Goal: Information Seeking & Learning: Learn about a topic

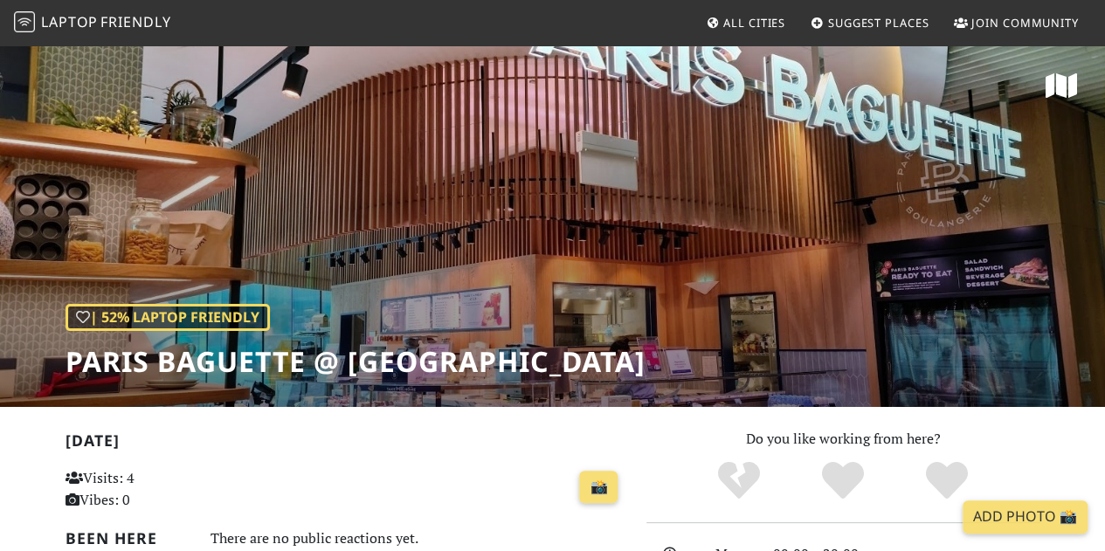
click at [853, 11] on link "Suggest Places" at bounding box center [870, 22] width 133 height 31
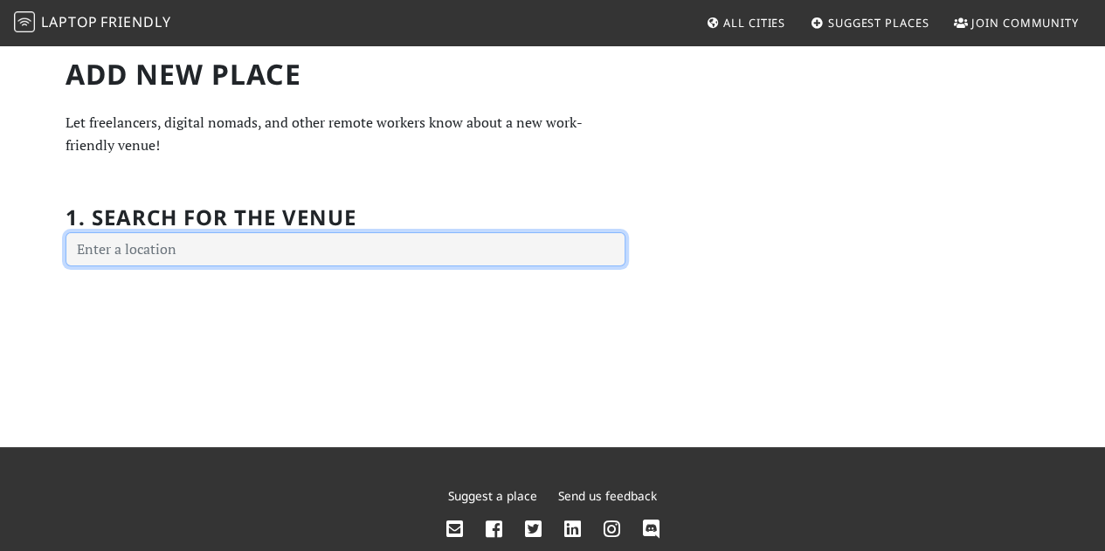
click at [246, 261] on input "text" at bounding box center [346, 249] width 560 height 35
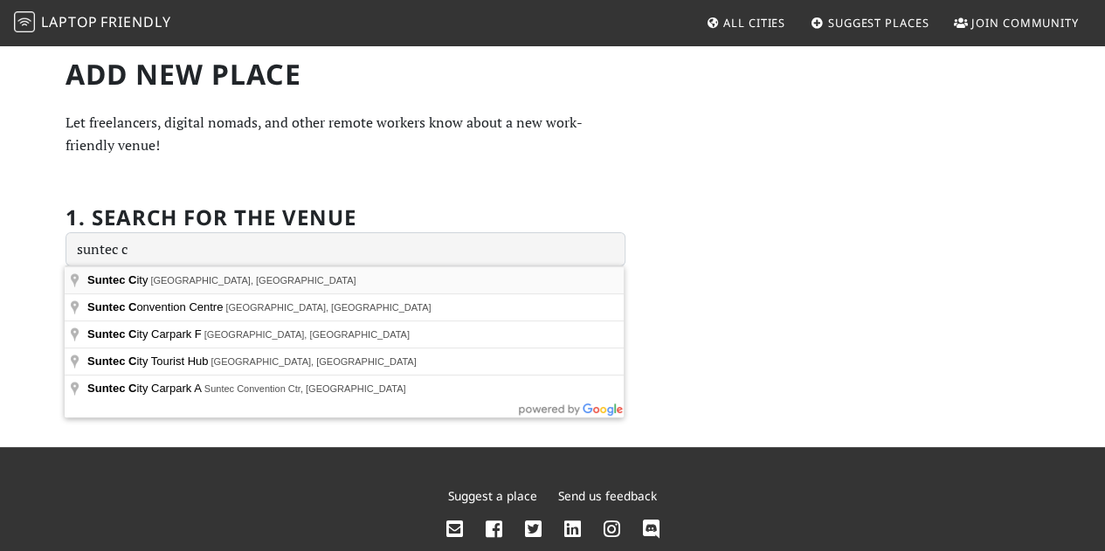
type input "[GEOGRAPHIC_DATA], [GEOGRAPHIC_DATA]"
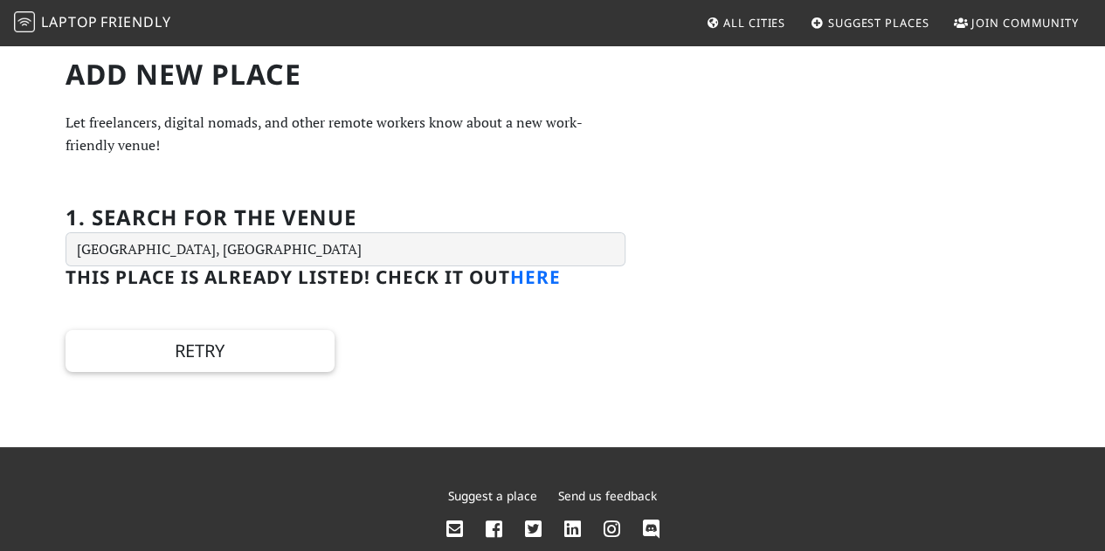
click at [536, 280] on link "here" at bounding box center [535, 277] width 51 height 24
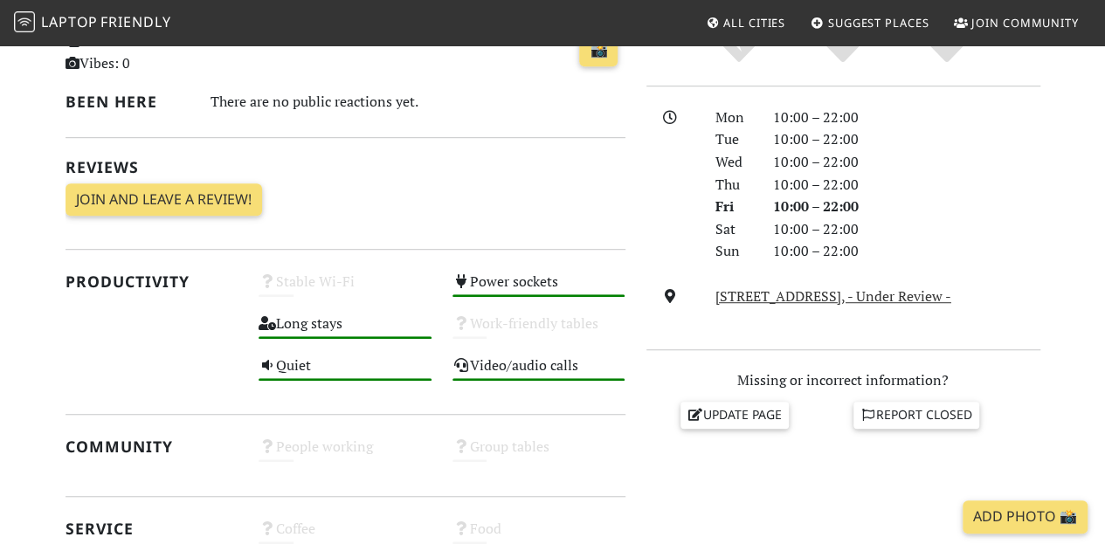
scroll to position [87, 0]
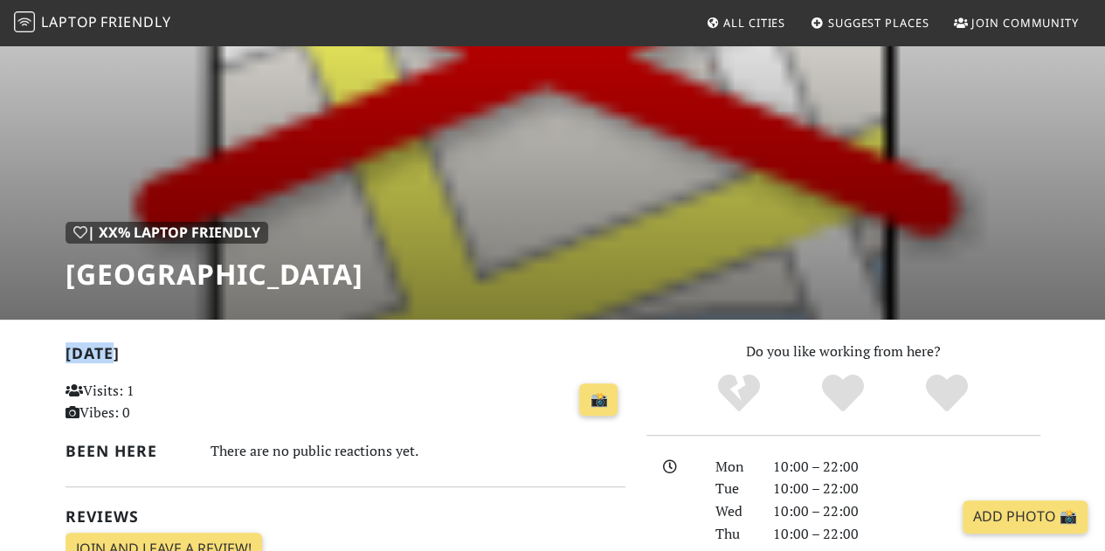
drag, startPoint x: 59, startPoint y: 351, endPoint x: 174, endPoint y: 358, distance: 115.5
copy h2 "Today"
click at [315, 368] on h2 "Today" at bounding box center [346, 356] width 560 height 25
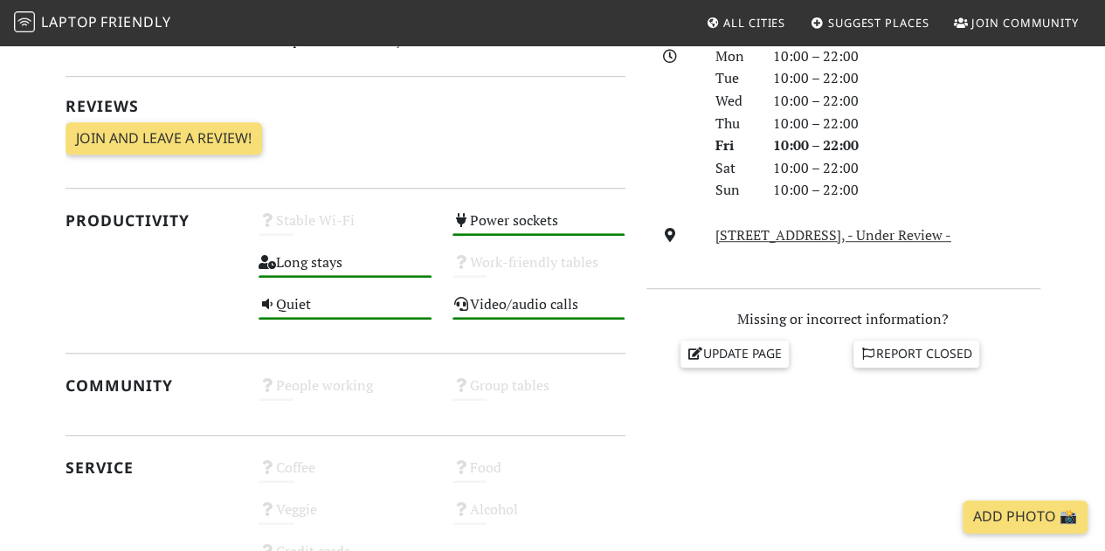
scroll to position [1022, 0]
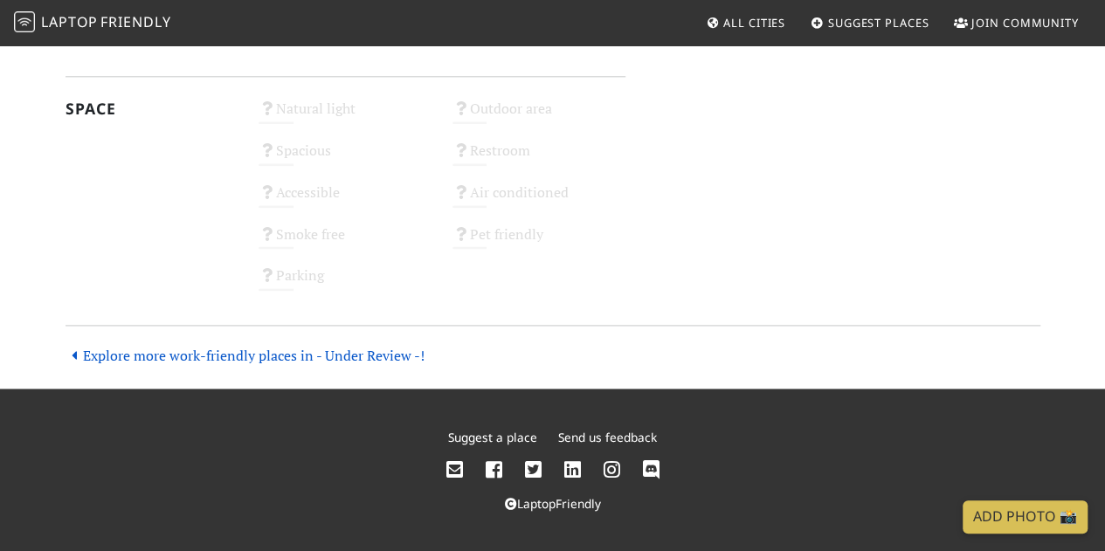
click at [219, 354] on link "Explore more work-friendly places in - Under Review -!" at bounding box center [245, 355] width 359 height 19
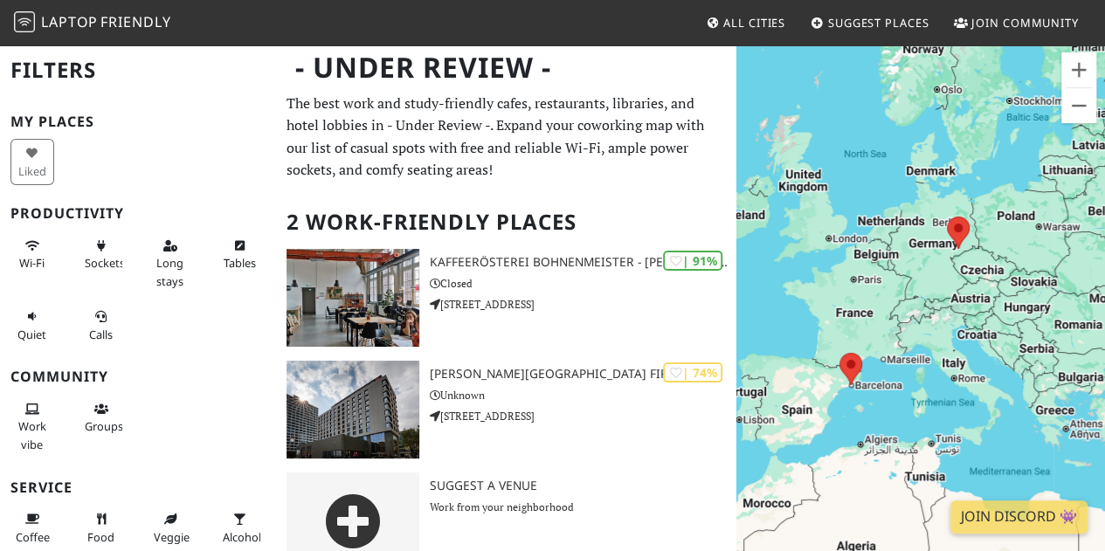
scroll to position [268, 0]
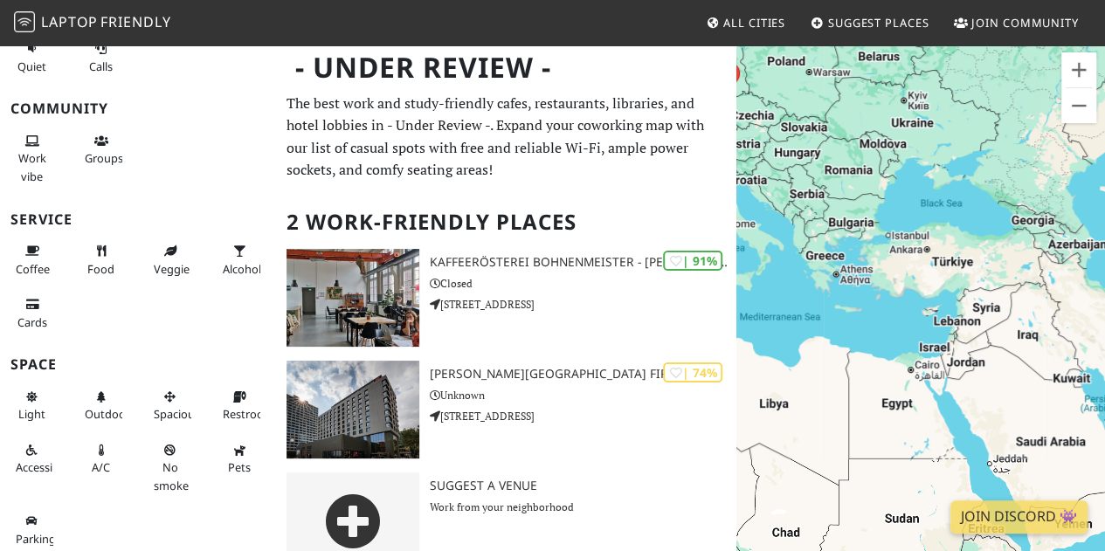
drag, startPoint x: 1021, startPoint y: 307, endPoint x: 806, endPoint y: 216, distance: 233.6
click at [809, 216] on div "To navigate, press the arrow keys." at bounding box center [920, 319] width 369 height 551
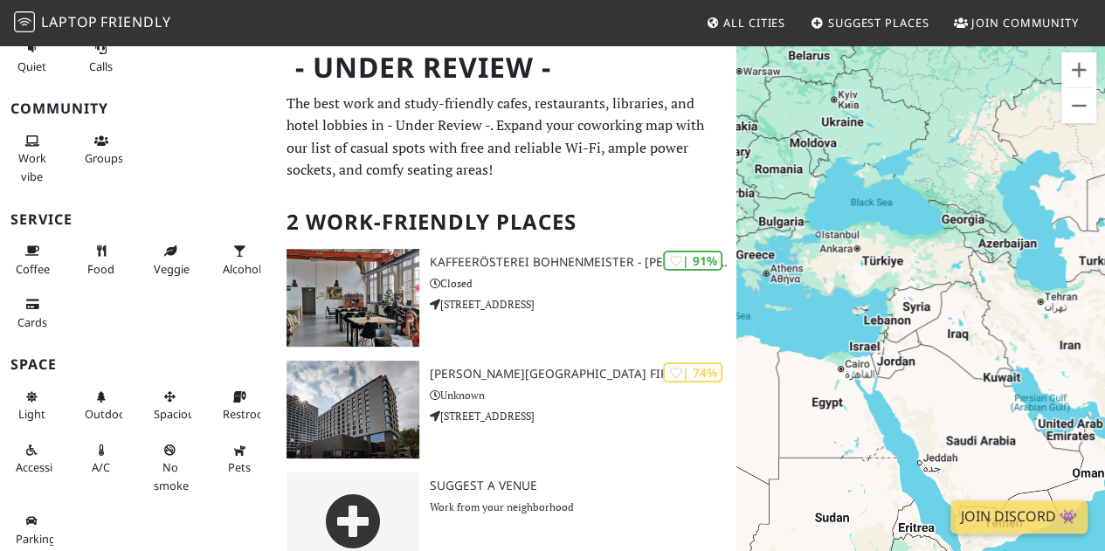
drag, startPoint x: 1095, startPoint y: 363, endPoint x: 780, endPoint y: 107, distance: 406.1
click at [780, 107] on div "To navigate, press the arrow keys." at bounding box center [920, 319] width 369 height 551
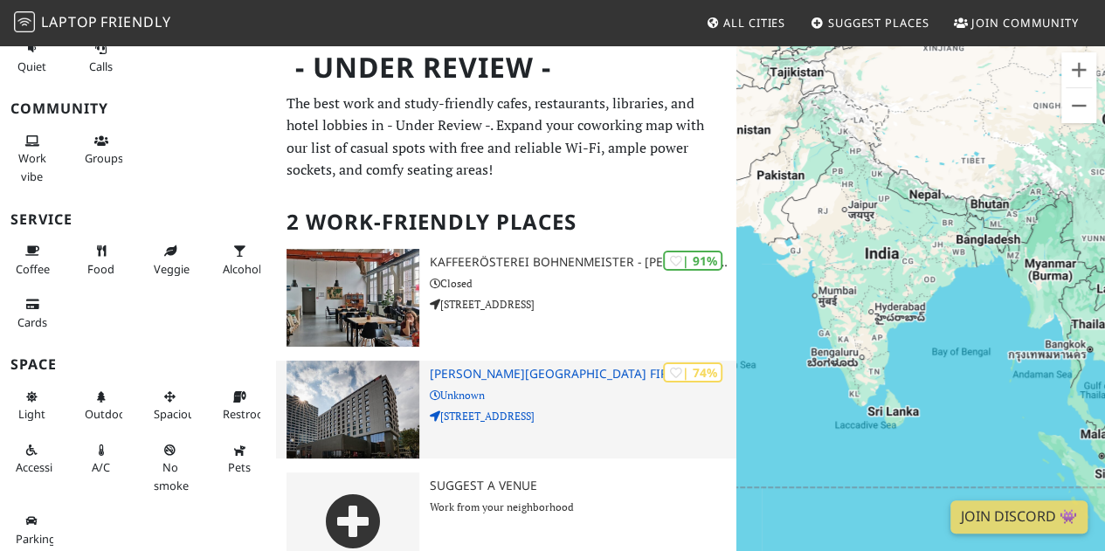
drag, startPoint x: 968, startPoint y: 250, endPoint x: 695, endPoint y: 370, distance: 297.7
click at [695, 370] on div "- Under Review - Filters My Places Liked Productivity Wi-Fi Sockets Long stays …" at bounding box center [552, 314] width 1105 height 541
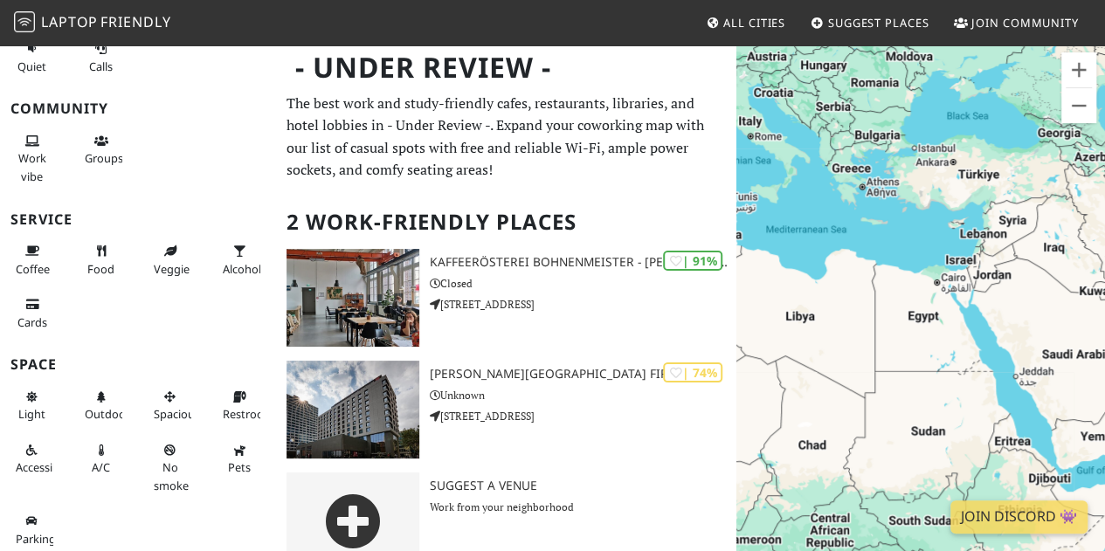
drag, startPoint x: 1024, startPoint y: 319, endPoint x: 601, endPoint y: 198, distance: 439.6
click at [601, 198] on div "- Under Review - Filters My Places Liked Productivity Wi-Fi Sockets Long stays …" at bounding box center [552, 314] width 1105 height 541
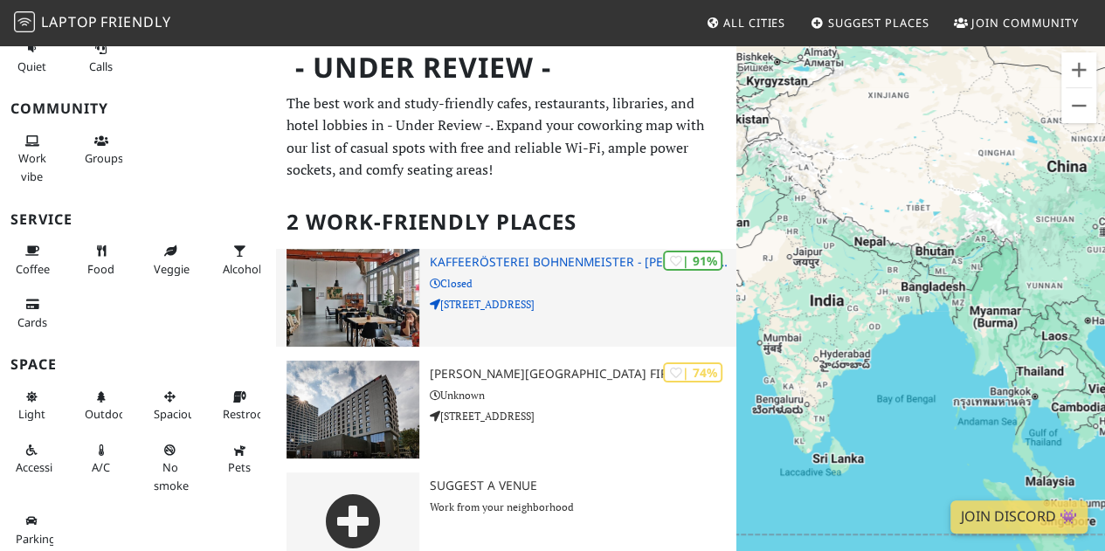
drag, startPoint x: 1085, startPoint y: 280, endPoint x: 713, endPoint y: 315, distance: 373.8
click at [713, 315] on div "- Under Review - Filters My Places Liked Productivity Wi-Fi Sockets Long stays …" at bounding box center [552, 314] width 1105 height 541
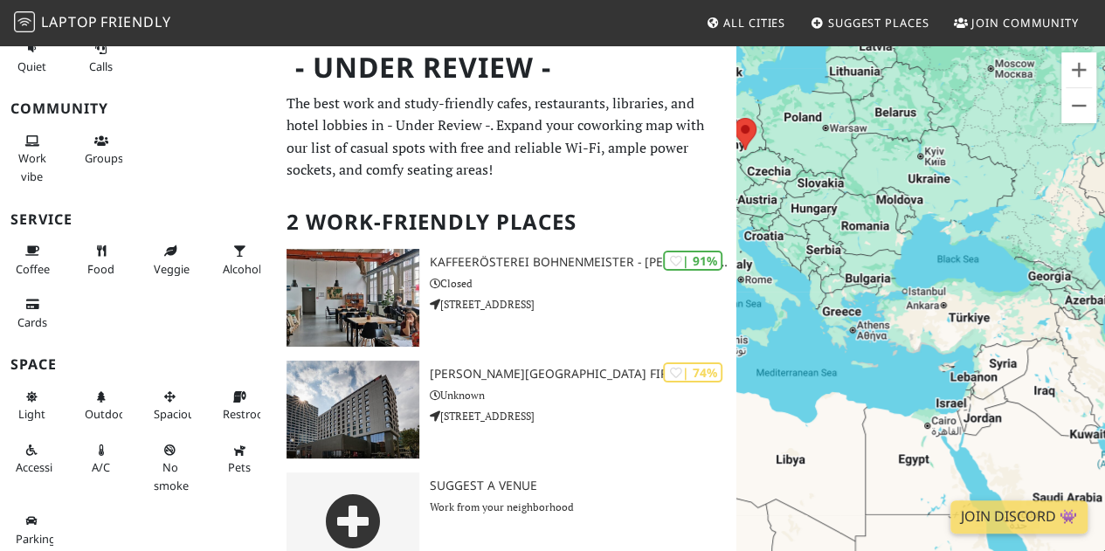
drag, startPoint x: 1017, startPoint y: 314, endPoint x: 837, endPoint y: 243, distance: 193.4
click at [837, 243] on div "To navigate, press the arrow keys." at bounding box center [920, 319] width 369 height 551
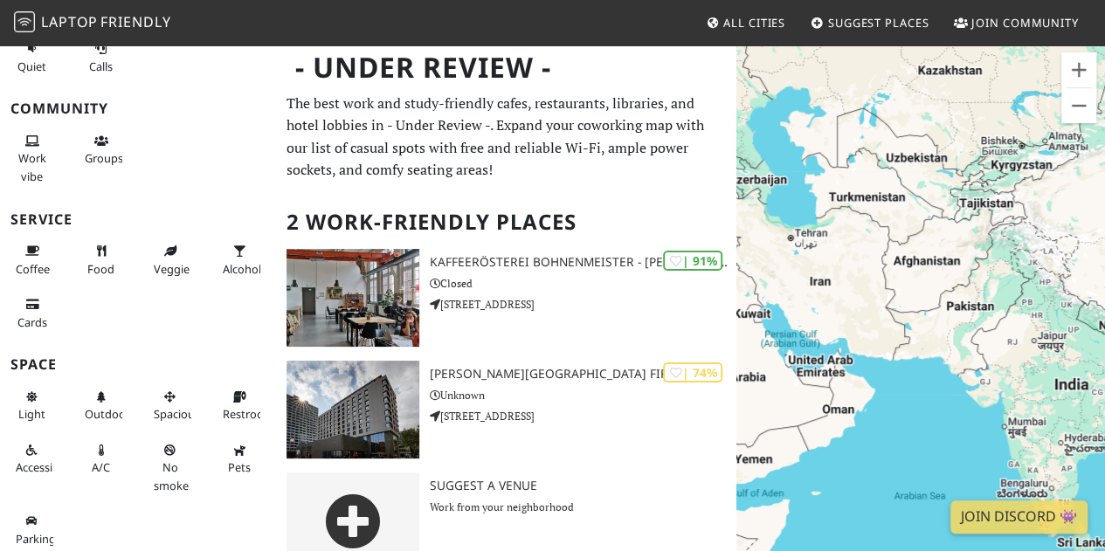
drag, startPoint x: 1011, startPoint y: 305, endPoint x: 666, endPoint y: 176, distance: 368.5
click at [666, 176] on div "- Under Review - Filters My Places Liked Productivity Wi-Fi Sockets Long stays …" at bounding box center [552, 314] width 1105 height 541
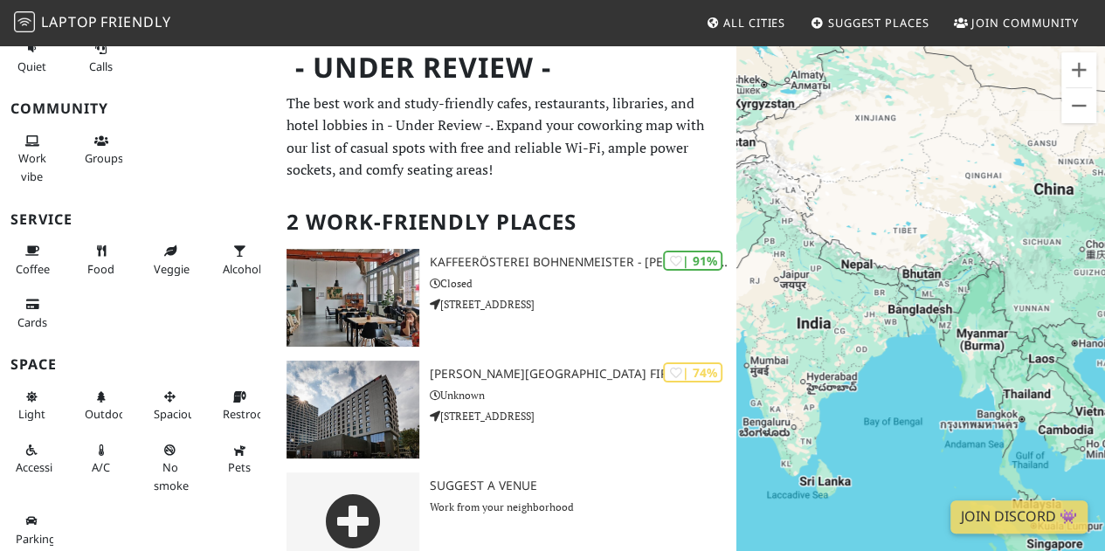
drag, startPoint x: 1040, startPoint y: 349, endPoint x: 799, endPoint y: 296, distance: 246.7
click at [799, 296] on div "To navigate, press the arrow keys." at bounding box center [920, 319] width 369 height 551
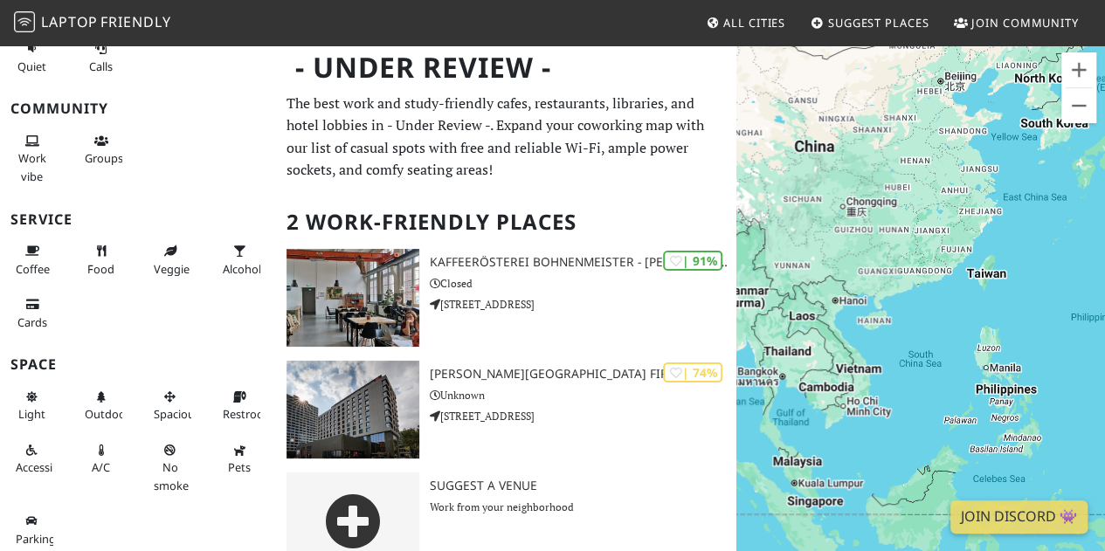
drag, startPoint x: 1053, startPoint y: 351, endPoint x: 828, endPoint y: 310, distance: 229.1
click at [811, 309] on div "To navigate, press the arrow keys." at bounding box center [920, 319] width 369 height 551
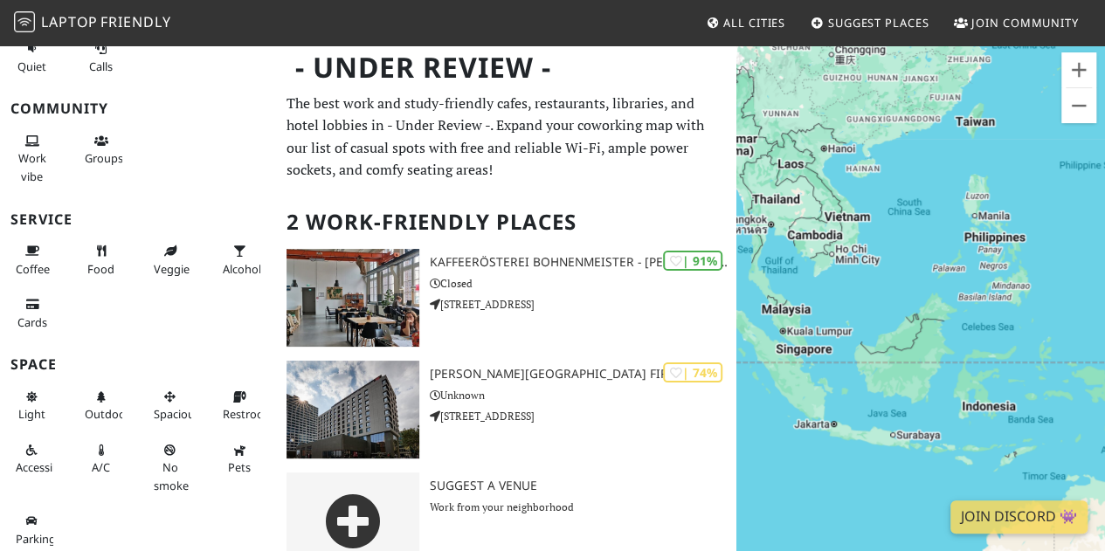
drag, startPoint x: 1008, startPoint y: 328, endPoint x: 999, endPoint y: 179, distance: 148.8
click at [999, 179] on div "To navigate, press the arrow keys." at bounding box center [920, 319] width 369 height 551
click at [779, 354] on div "To navigate, press the arrow keys." at bounding box center [920, 319] width 369 height 551
click at [786, 349] on div "To navigate, press the arrow keys." at bounding box center [920, 319] width 369 height 551
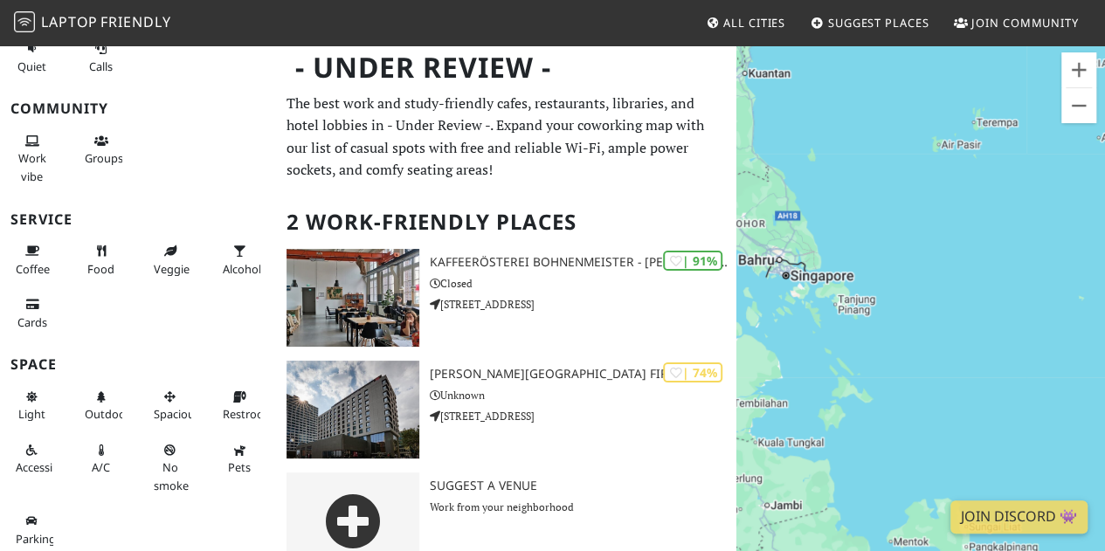
click at [793, 276] on div "To navigate, press the arrow keys." at bounding box center [920, 319] width 369 height 551
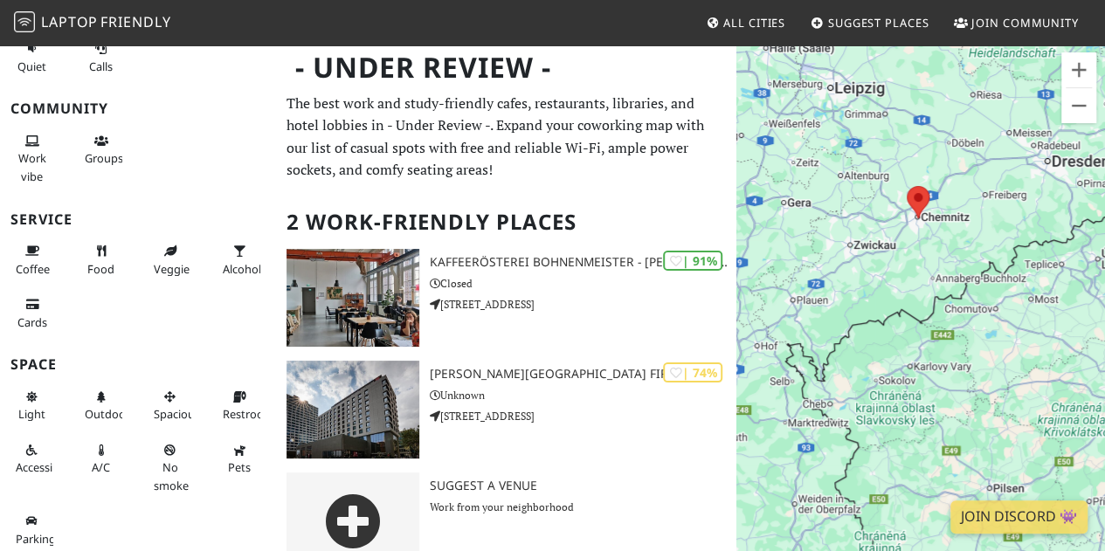
click at [760, 27] on span "All Cities" at bounding box center [754, 23] width 62 height 16
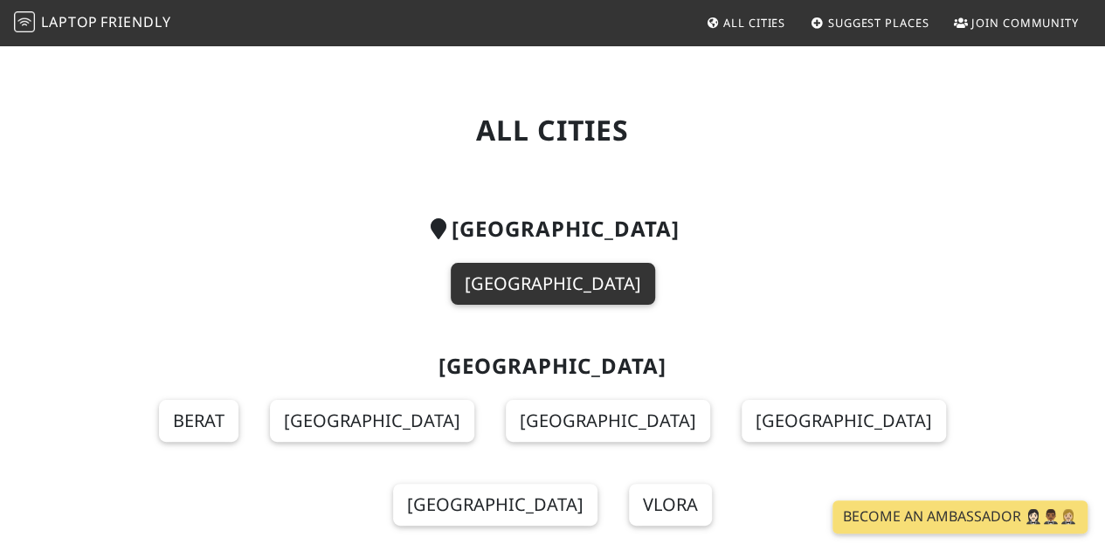
click at [524, 298] on link "Singapore" at bounding box center [553, 284] width 204 height 42
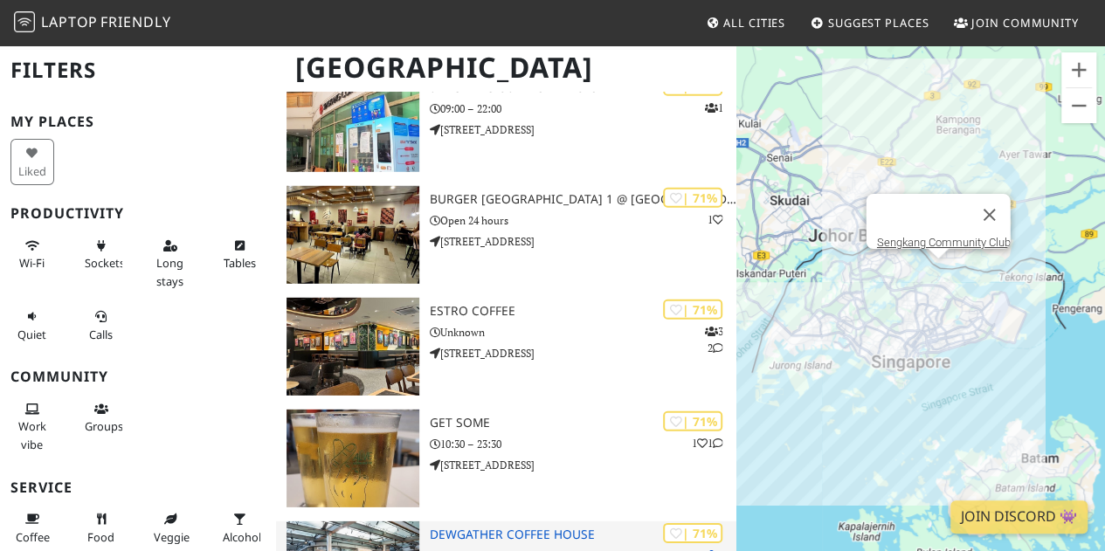
scroll to position [5853, 0]
